Goal: Register for event/course

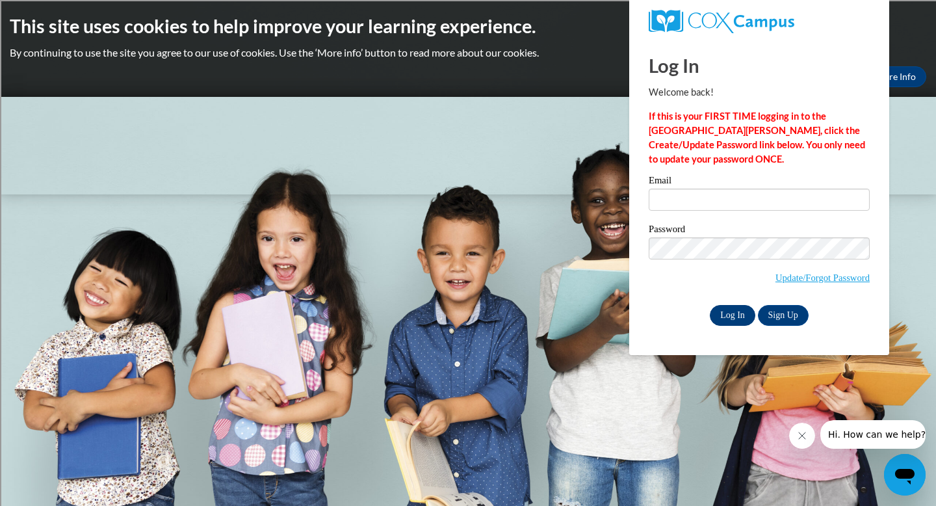
type input "amanke@shorewood.k12.wi.us"
click at [721, 322] on input "Log In" at bounding box center [732, 315] width 45 height 21
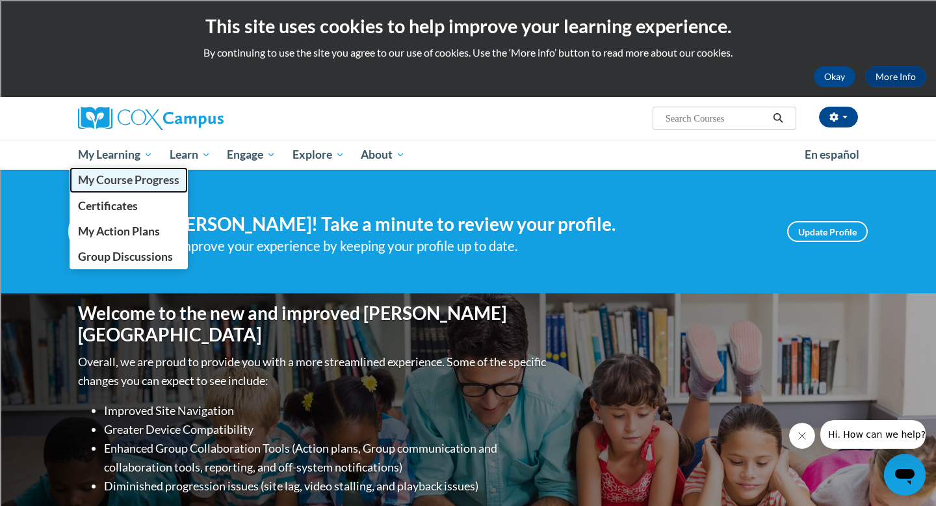
click at [125, 187] on link "My Course Progress" at bounding box center [129, 179] width 118 height 25
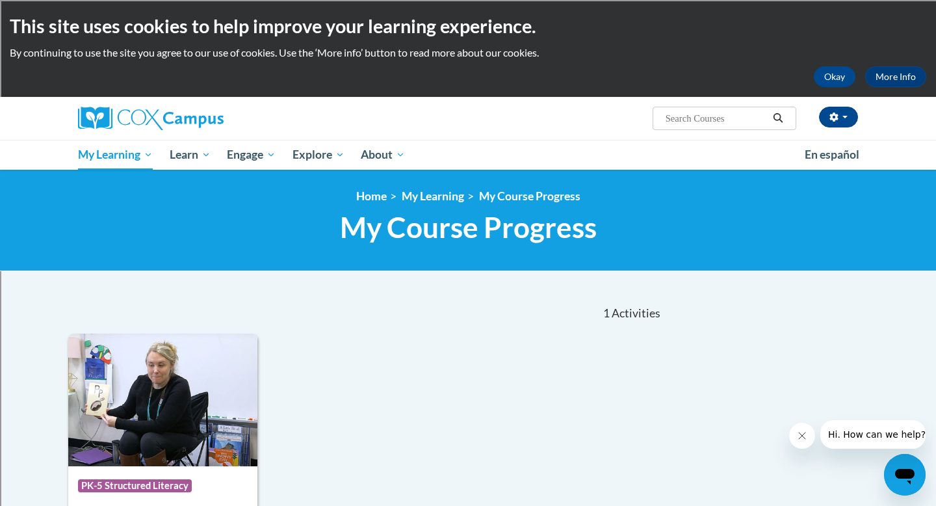
click at [733, 118] on input "Search..." at bounding box center [716, 118] width 104 height 16
paste input "Reading Fluency"
type input "Reading Fluency"
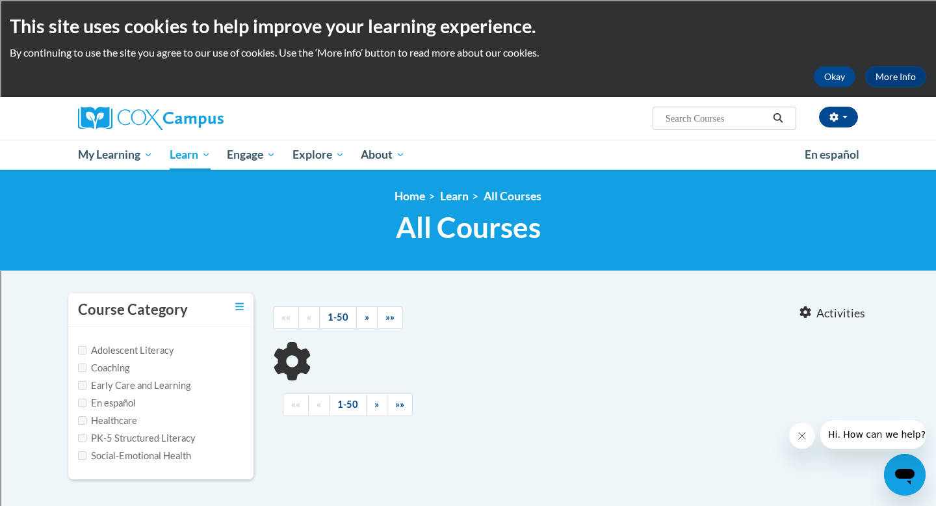
type input "Reading Fluency"
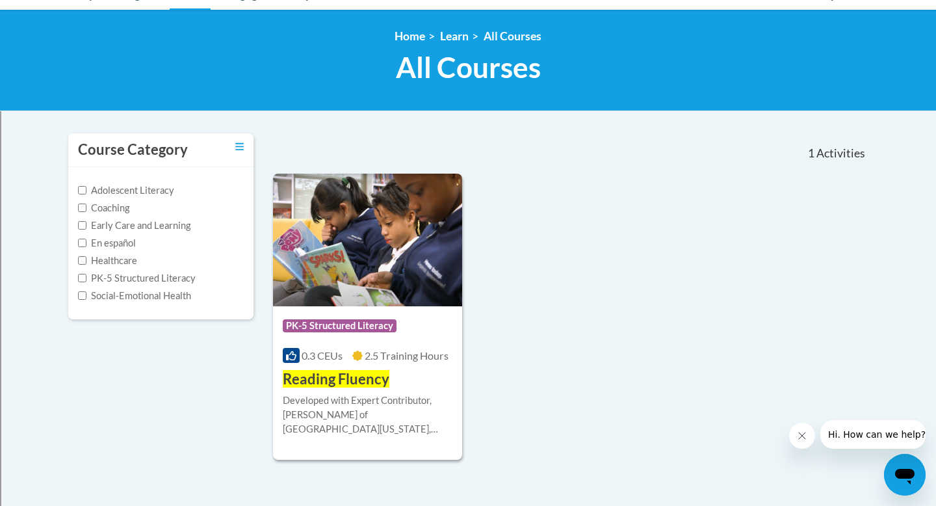
scroll to position [257, 0]
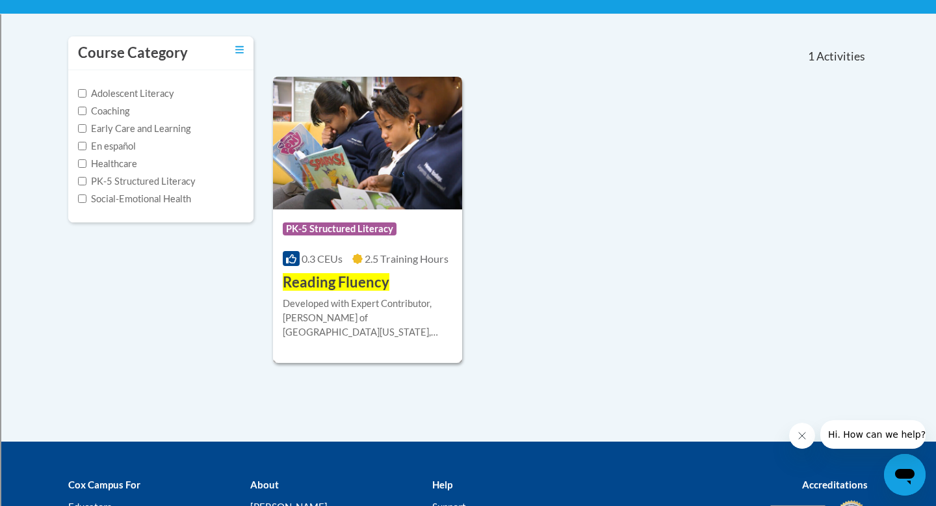
click at [417, 230] on div "Course Category: PK-5 Structured Literacy" at bounding box center [368, 230] width 170 height 29
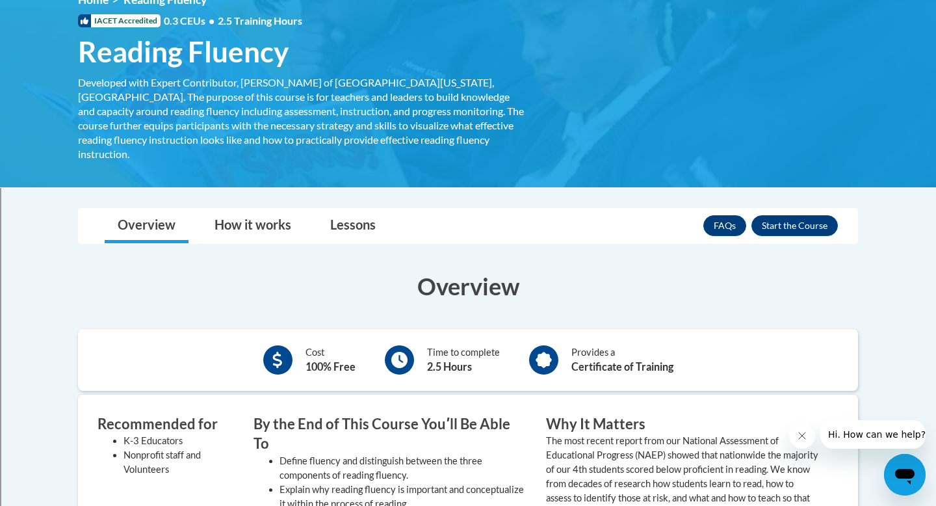
scroll to position [204, 0]
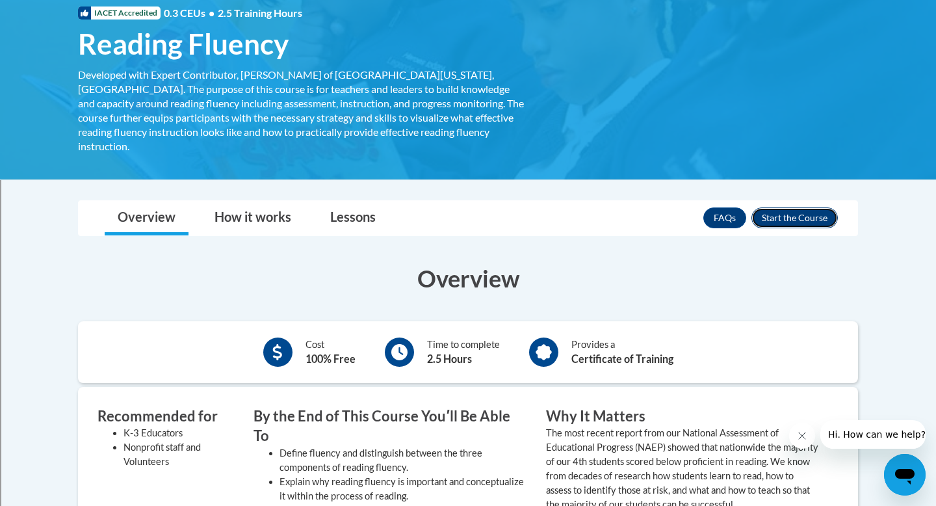
click at [789, 207] on button "Enroll" at bounding box center [794, 217] width 86 height 21
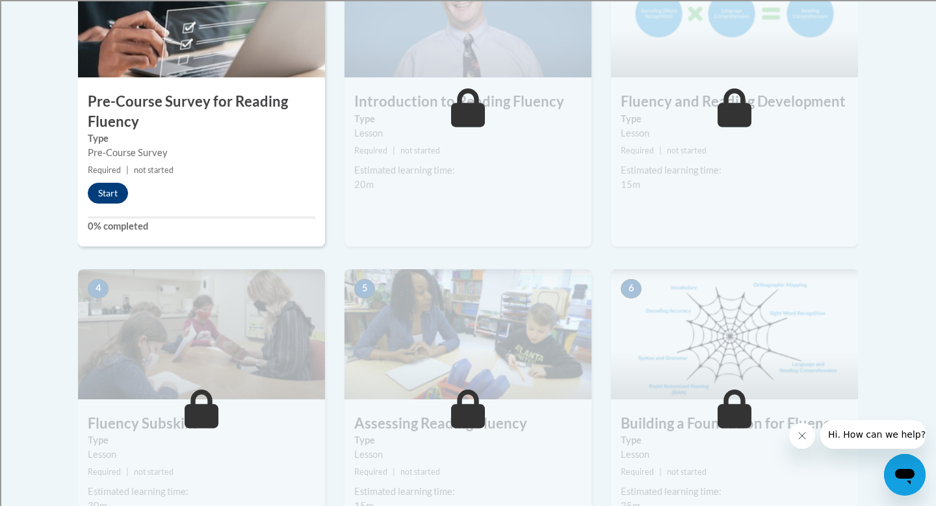
scroll to position [411, 0]
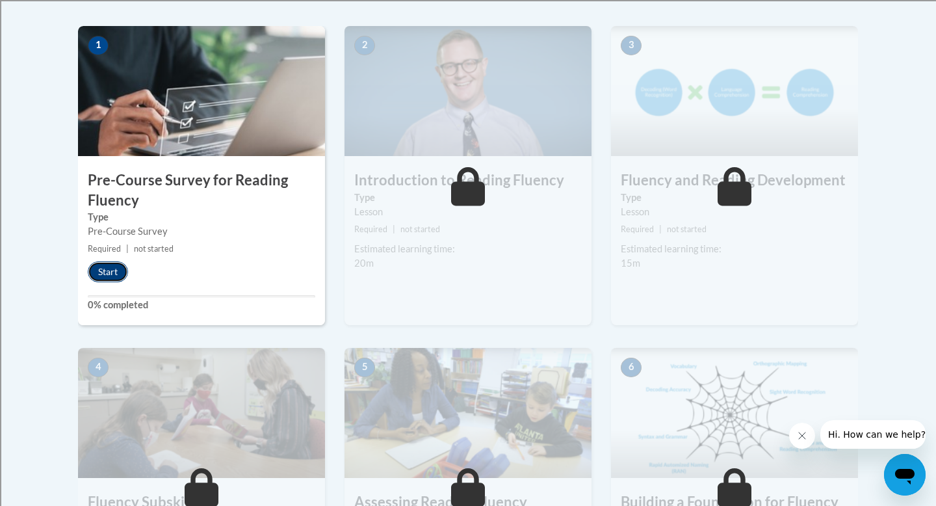
click at [99, 272] on button "Start" at bounding box center [108, 271] width 40 height 21
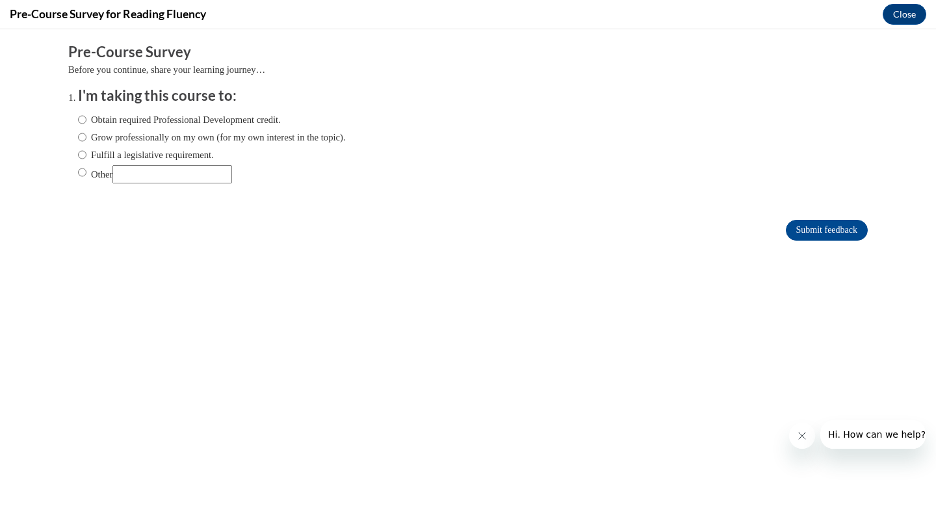
scroll to position [0, 0]
click at [205, 152] on label "Fulfill a legislative requirement." at bounding box center [146, 155] width 136 height 14
click at [86, 152] on input "Fulfill a legislative requirement." at bounding box center [82, 155] width 8 height 14
radio input "true"
click at [808, 224] on input "Submit feedback" at bounding box center [827, 230] width 82 height 21
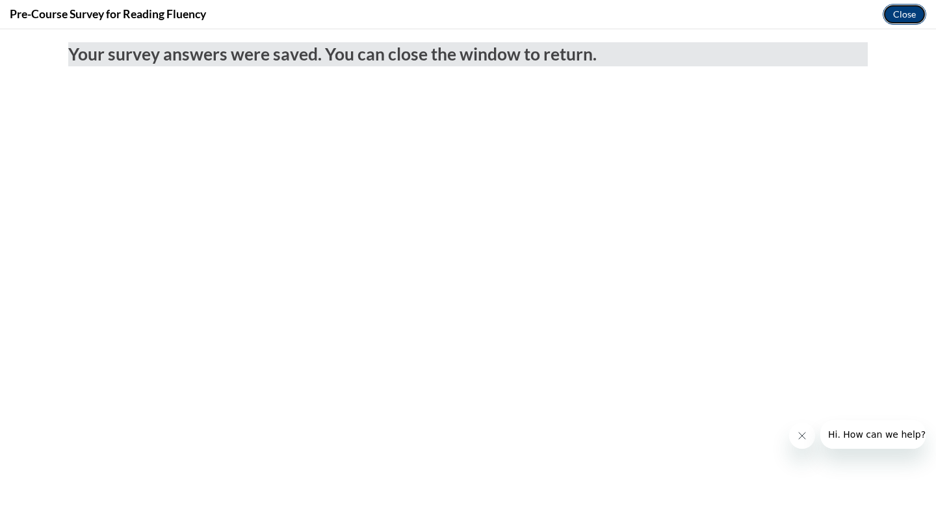
click at [896, 23] on button "Close" at bounding box center [905, 14] width 44 height 21
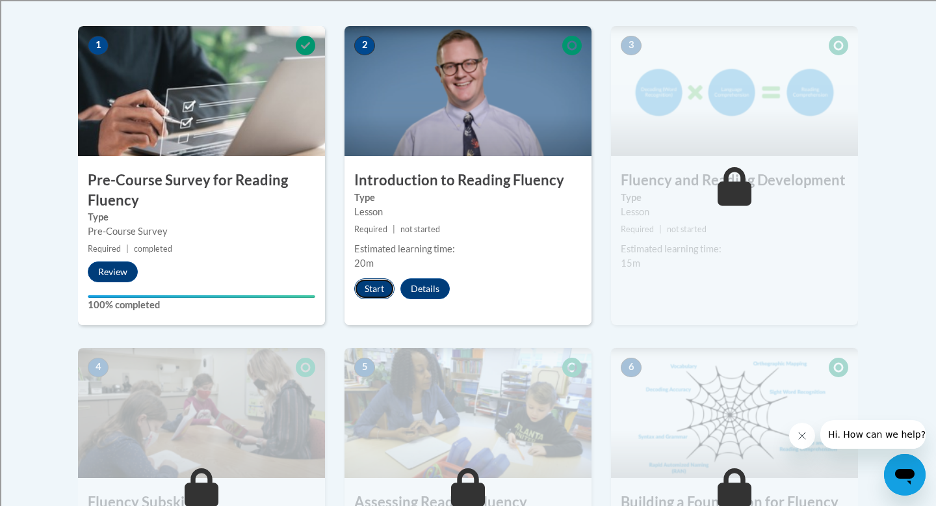
click at [370, 289] on button "Start" at bounding box center [374, 288] width 40 height 21
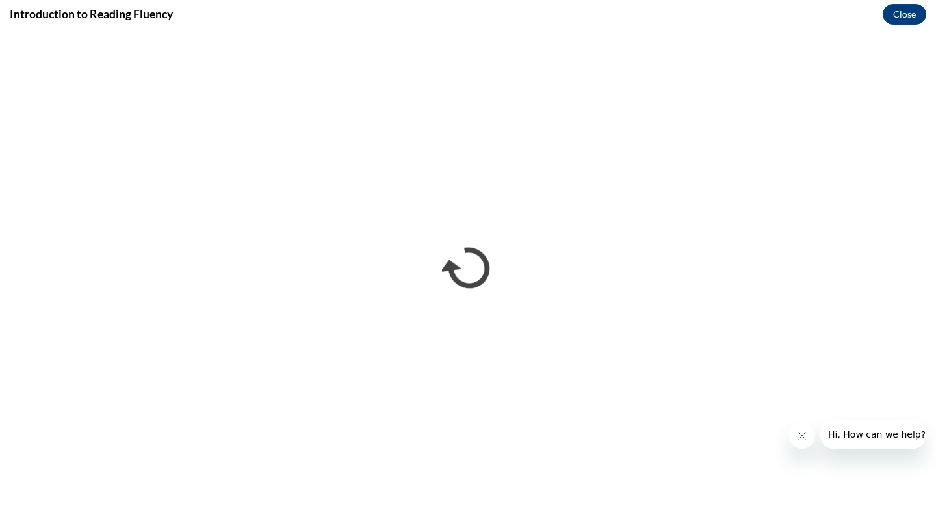
click at [807, 436] on button "Close message from company" at bounding box center [802, 435] width 26 height 26
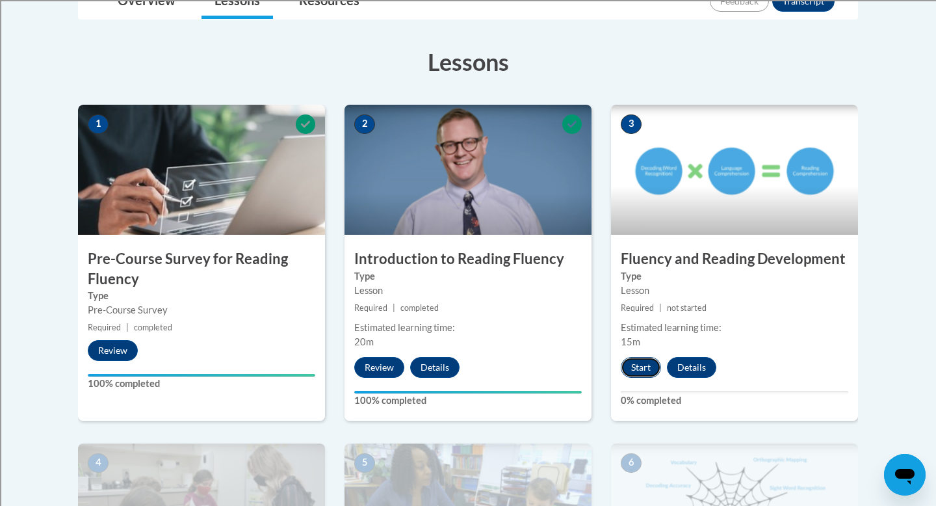
click at [641, 370] on button "Start" at bounding box center [641, 367] width 40 height 21
